Goal: Check status: Check status

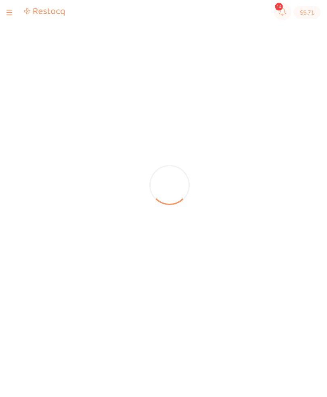
scroll to position [0, 0]
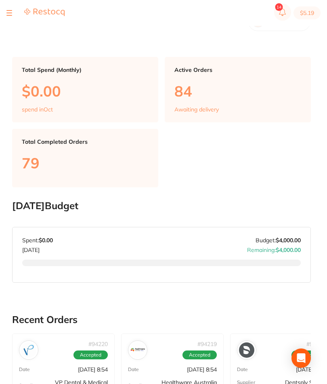
click at [7, 13] on button at bounding box center [9, 13] width 6 height 1
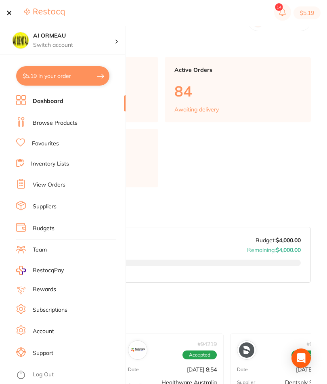
click at [63, 164] on link "Inventory Lists" at bounding box center [50, 164] width 38 height 8
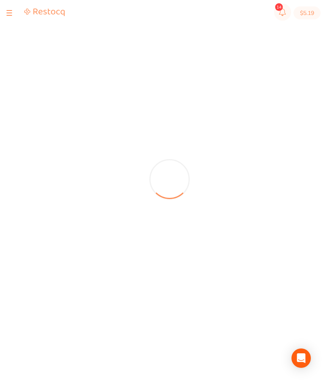
click at [14, 9] on div at bounding box center [35, 13] width 58 height 10
click at [7, 13] on button at bounding box center [9, 13] width 6 height 1
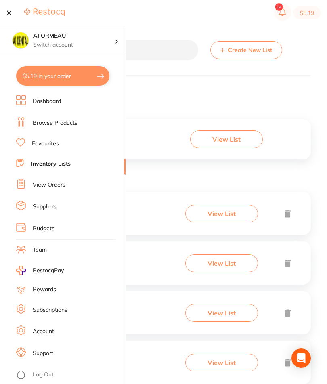
click at [57, 183] on link "View Orders" at bounding box center [49, 185] width 33 height 8
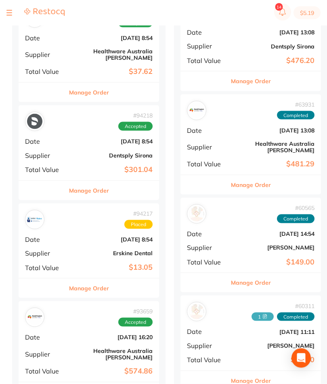
scroll to position [215, 0]
click at [131, 249] on b "Erskine Dental" at bounding box center [112, 252] width 81 height 6
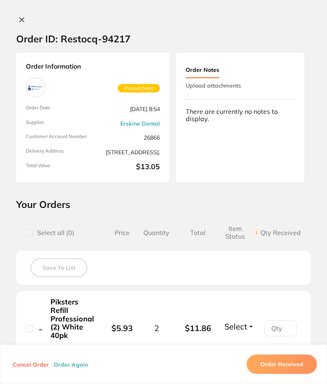
click at [21, 18] on icon at bounding box center [22, 20] width 6 height 6
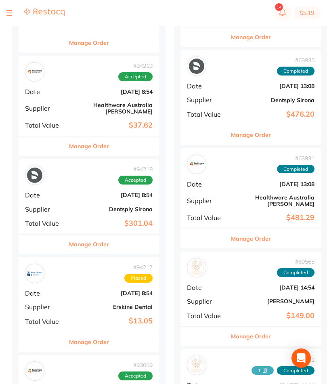
scroll to position [159, 0]
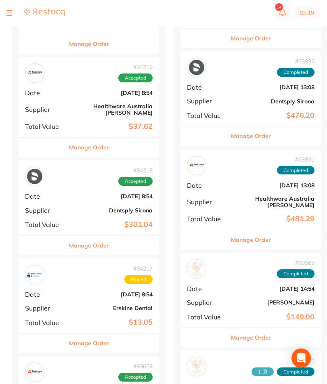
click at [126, 207] on b "Dentsply Sirona" at bounding box center [112, 210] width 81 height 6
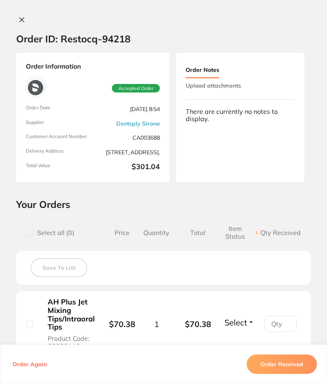
click at [24, 19] on icon at bounding box center [22, 20] width 6 height 6
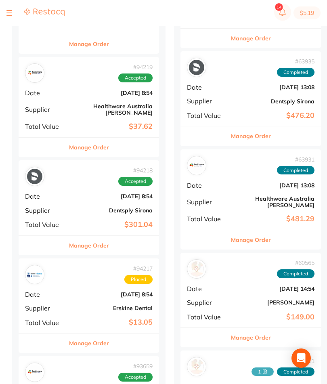
click at [133, 107] on div "# 94219 Accepted Date [DATE] 8:54 Supplier Healthware [GEOGRAPHIC_DATA] [PERSON…" at bounding box center [89, 97] width 140 height 80
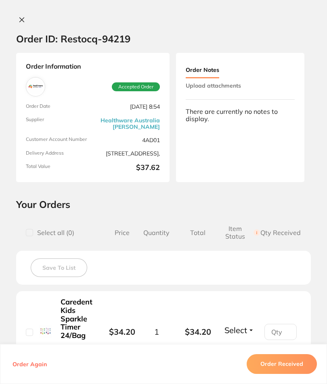
click at [19, 19] on icon at bounding box center [22, 20] width 6 height 6
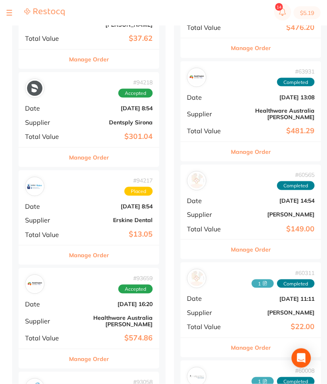
scroll to position [248, 0]
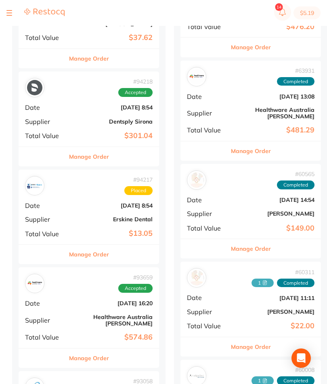
click at [126, 313] on b "Healthware Australia [PERSON_NAME]" at bounding box center [112, 319] width 81 height 13
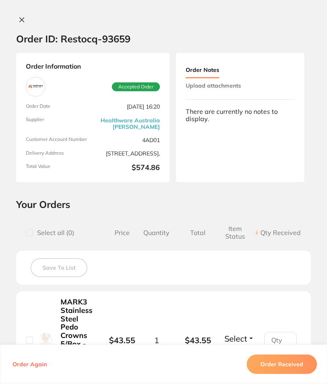
scroll to position [0, 0]
click at [21, 20] on icon at bounding box center [22, 20] width 4 height 4
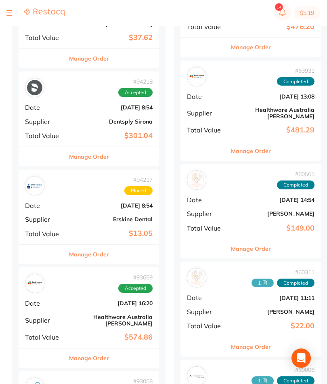
click at [6, 15] on section "$5.19" at bounding box center [163, 13] width 327 height 26
click at [9, 13] on button at bounding box center [9, 13] width 6 height 1
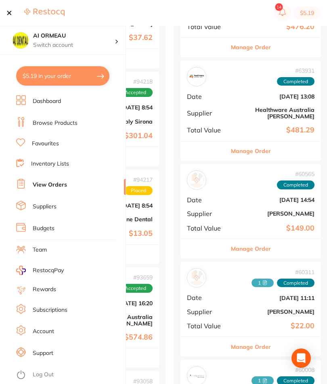
click at [75, 123] on link "Browse Products" at bounding box center [55, 123] width 45 height 8
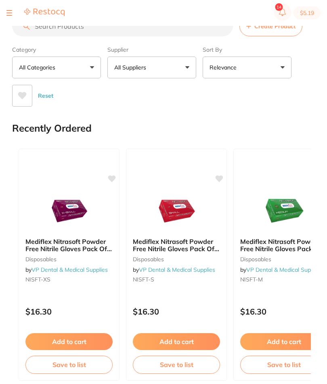
click at [160, 31] on input "search" at bounding box center [122, 26] width 221 height 20
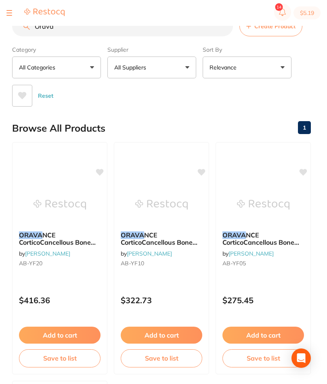
type input "Orava"
click at [7, 13] on button at bounding box center [9, 13] width 6 height 1
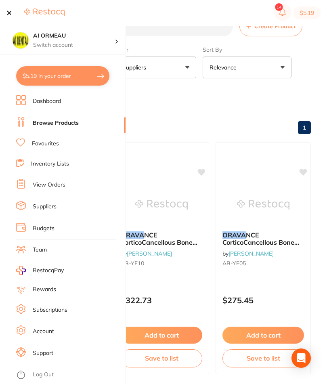
click at [66, 164] on link "Inventory Lists" at bounding box center [50, 164] width 38 height 8
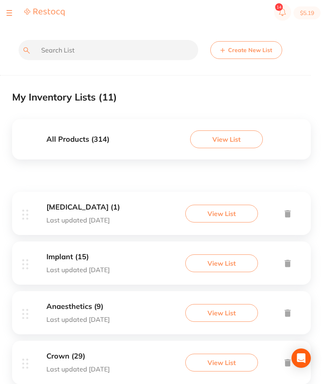
click at [10, 13] on button at bounding box center [9, 13] width 6 height 1
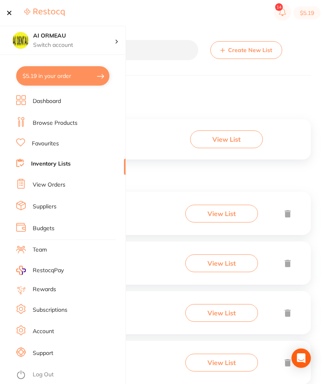
click at [65, 183] on link "View Orders" at bounding box center [49, 185] width 33 height 8
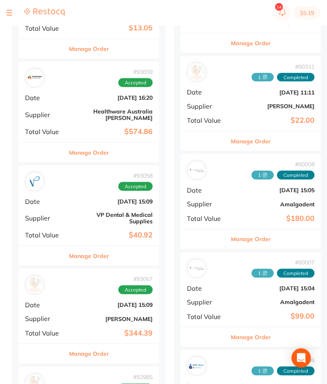
scroll to position [454, 0]
click at [137, 328] on b "$344.39" at bounding box center [112, 332] width 81 height 8
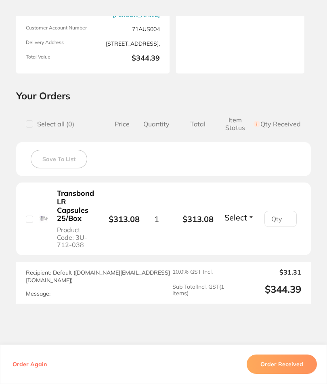
scroll to position [108, 0]
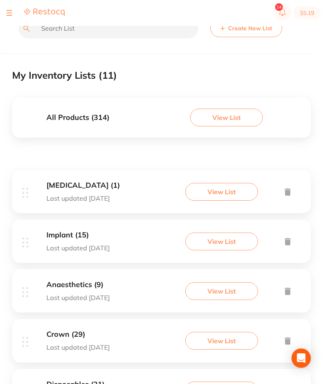
scroll to position [20, 0]
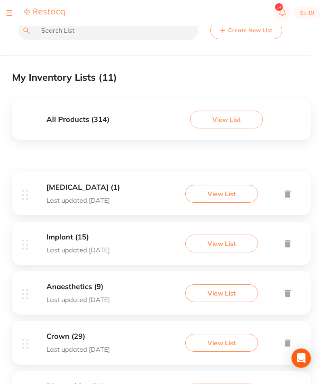
click at [13, 11] on div at bounding box center [35, 13] width 58 height 10
click at [13, 12] on div at bounding box center [35, 13] width 58 height 10
click at [10, 13] on button at bounding box center [9, 13] width 6 height 1
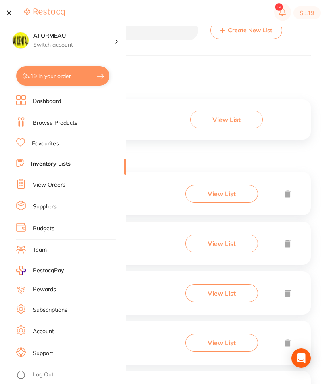
click at [61, 184] on link "View Orders" at bounding box center [49, 185] width 33 height 8
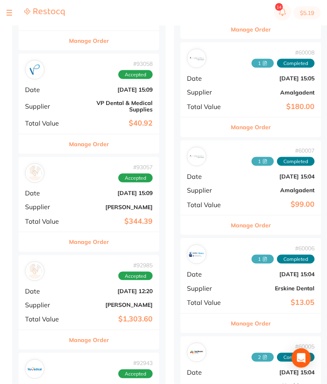
scroll to position [565, 0]
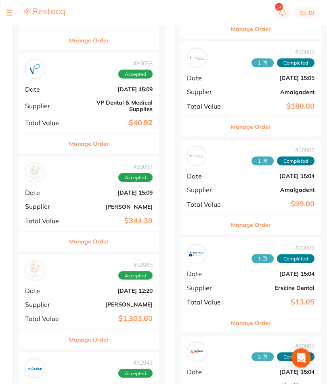
click at [132, 282] on div "# 92985 Accepted Date [DATE] 12:20 Supplier [PERSON_NAME] Total Value $1,303.60" at bounding box center [89, 291] width 140 height 75
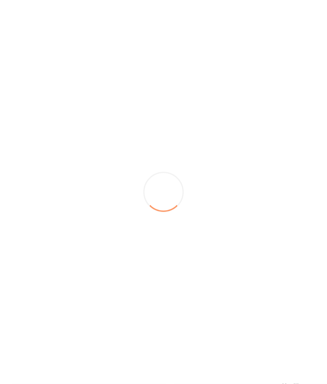
scroll to position [566, 0]
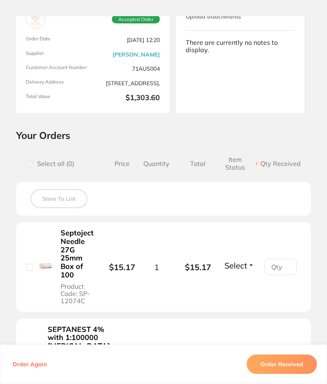
click at [254, 194] on div "Save To List" at bounding box center [163, 198] width 294 height 34
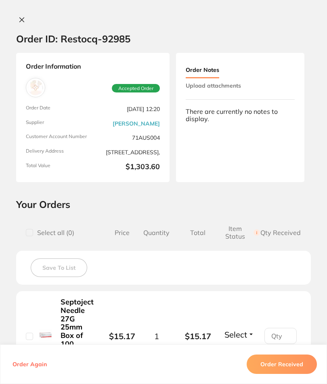
scroll to position [0, 0]
click at [18, 16] on button at bounding box center [21, 20] width 11 height 8
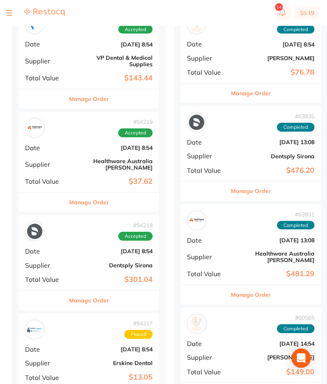
scroll to position [106, 0]
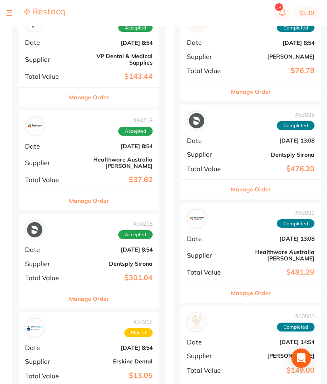
click at [124, 260] on b "Dentsply Sirona" at bounding box center [112, 263] width 81 height 6
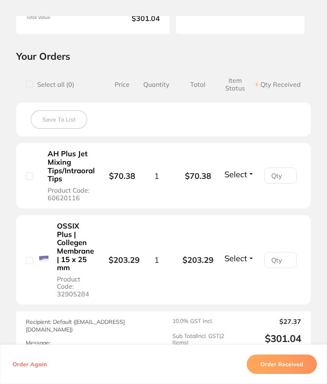
scroll to position [153, 0]
